Goal: Task Accomplishment & Management: Complete application form

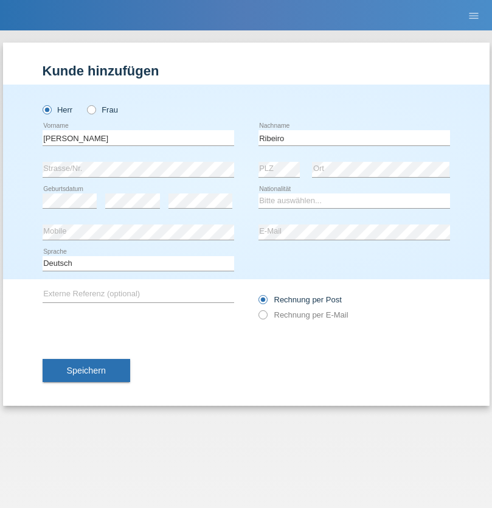
type input "Ribeiro"
select select "PT"
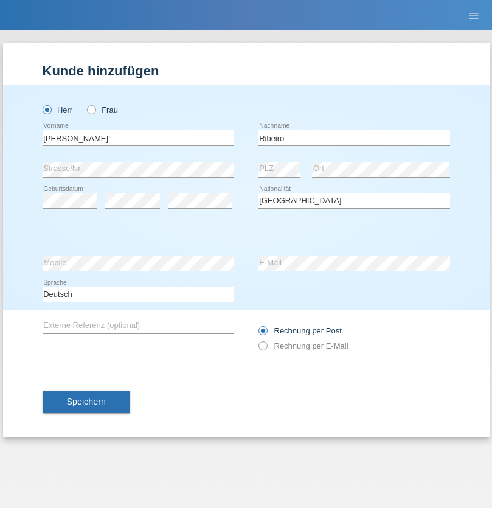
select select "C"
select select "23"
select select "05"
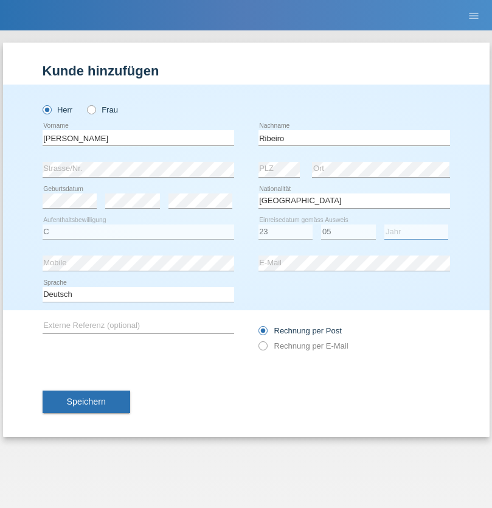
select select "2021"
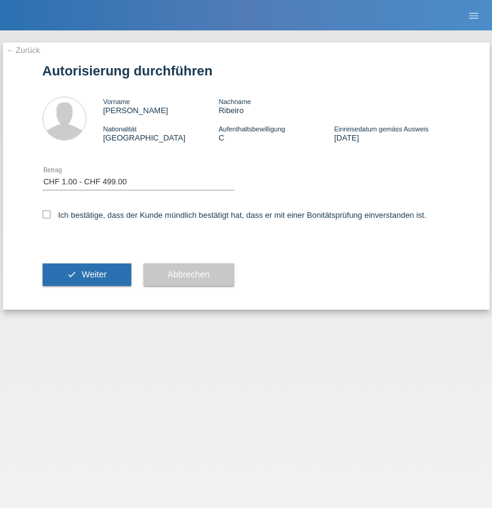
select select "1"
checkbox input "true"
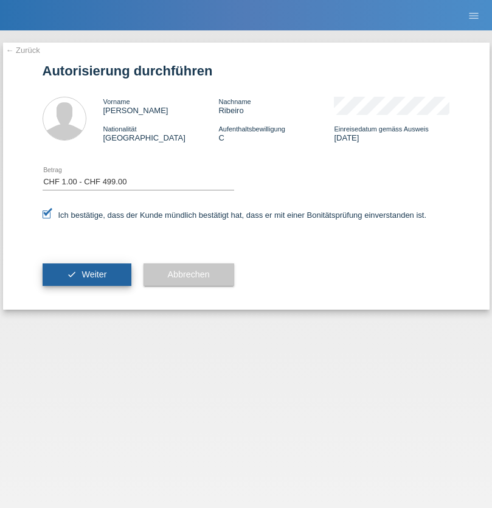
click at [86, 274] on span "Weiter" at bounding box center [94, 274] width 25 height 10
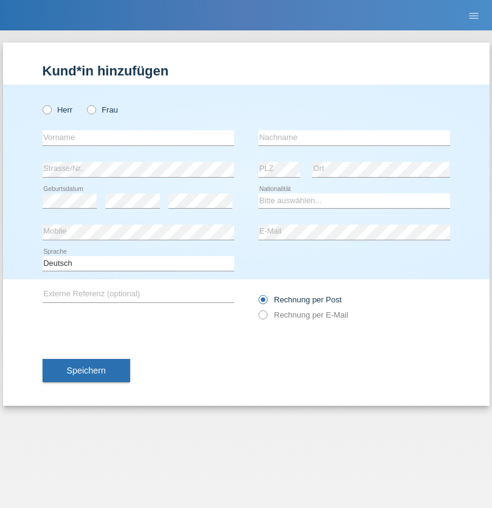
radio input "true"
click at [138, 137] on input "text" at bounding box center [139, 137] width 192 height 15
type input "[PERSON_NAME]"
click at [354, 137] on input "text" at bounding box center [355, 137] width 192 height 15
type input "Ribeiro"
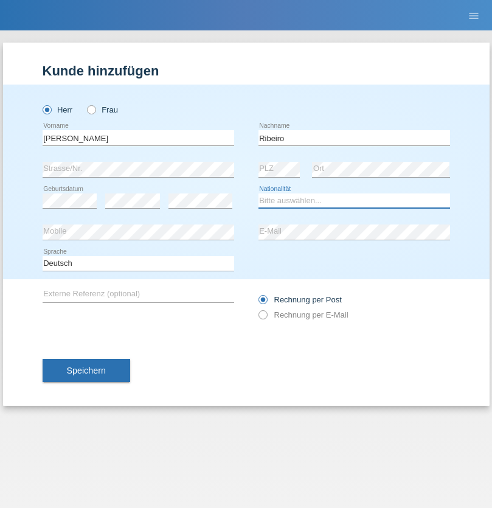
select select "PT"
select select "C"
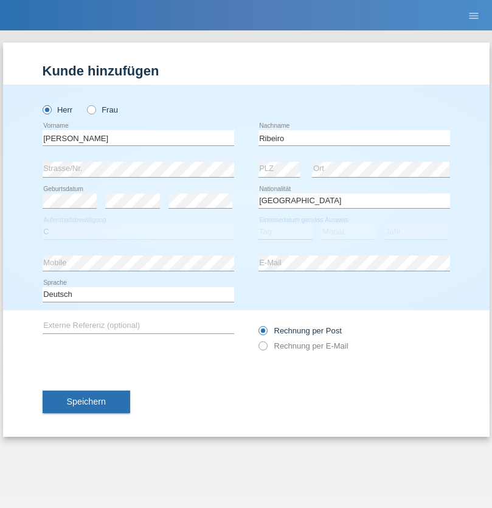
select select "23"
select select "05"
select select "2021"
